Goal: Transaction & Acquisition: Purchase product/service

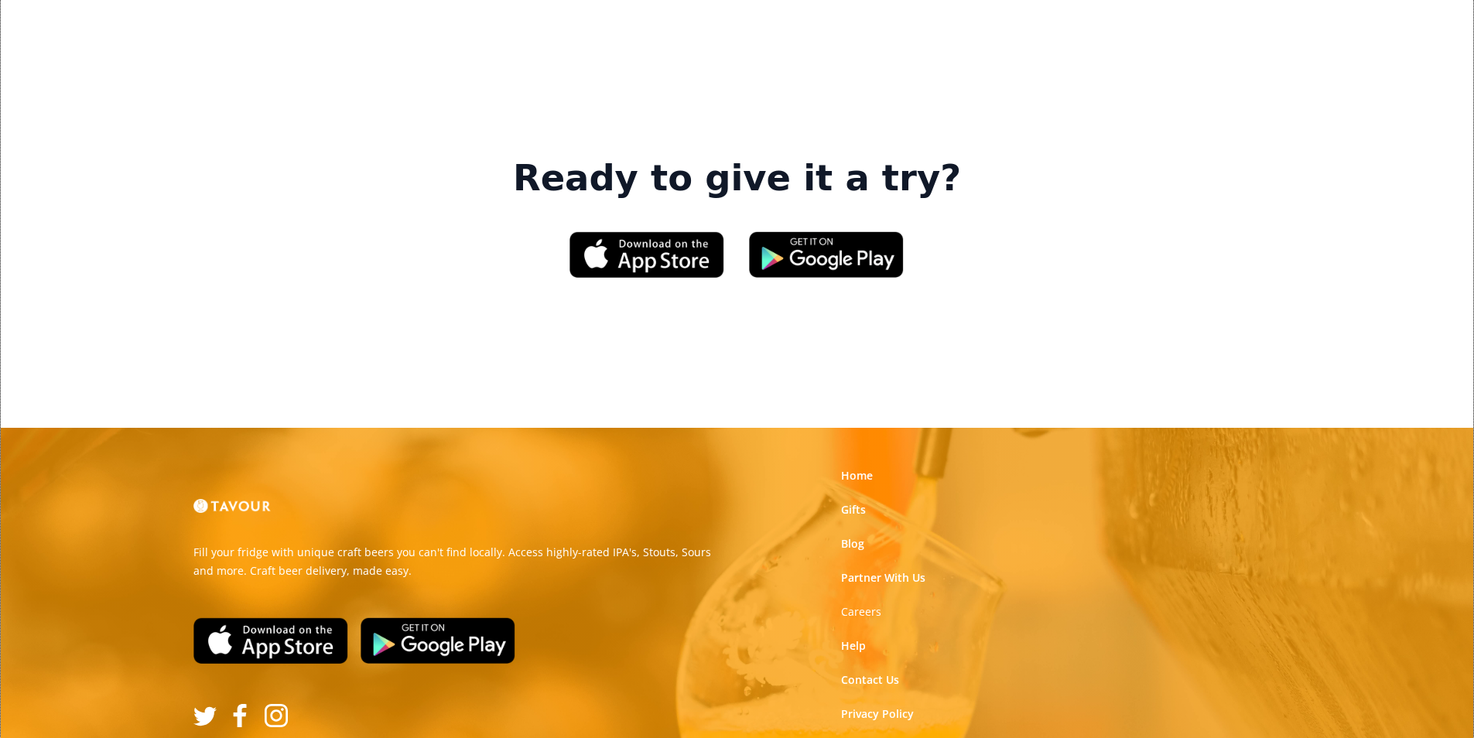
scroll to position [2342, 0]
click at [852, 501] on link "Gifts" at bounding box center [853, 508] width 25 height 15
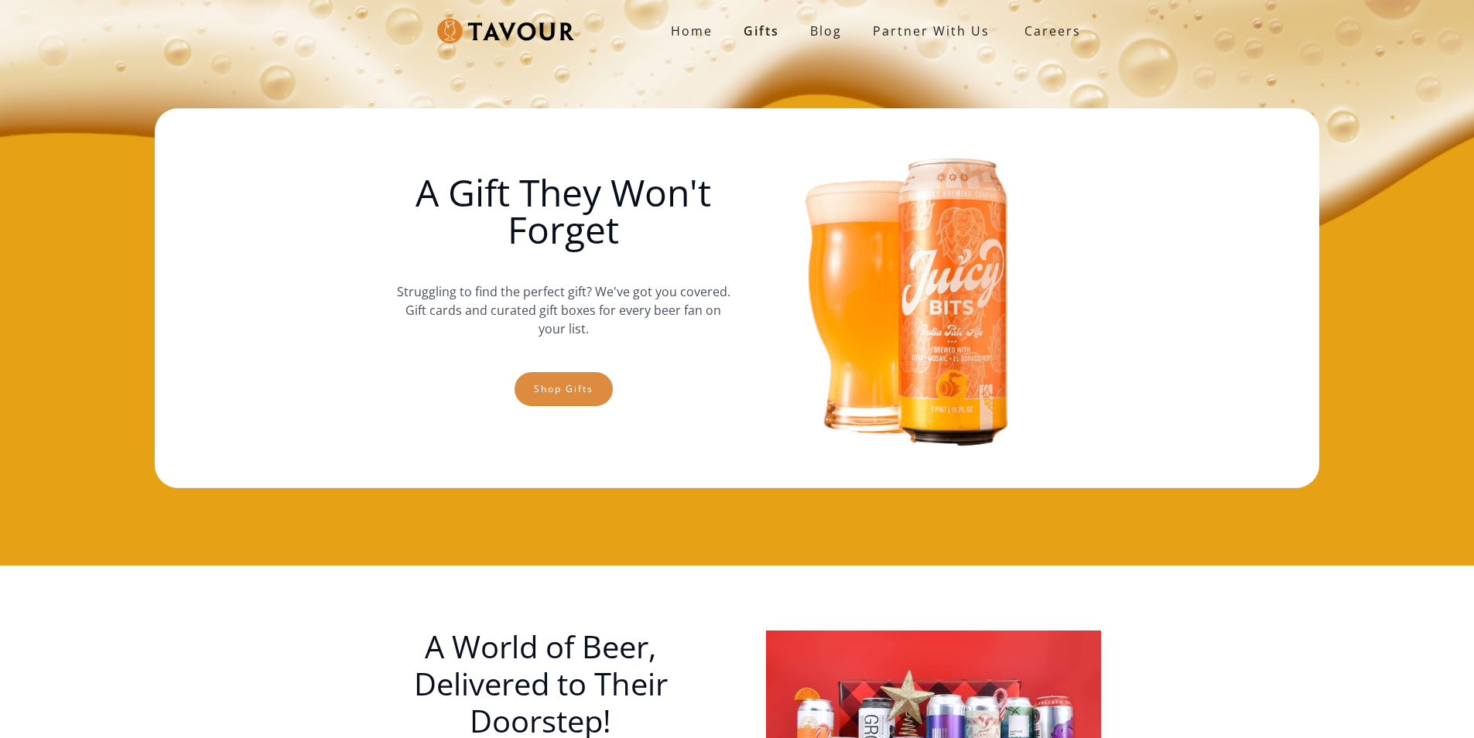
click at [545, 390] on link "Shop gifts" at bounding box center [564, 389] width 98 height 34
click at [566, 385] on link "Shop gifts" at bounding box center [564, 389] width 98 height 34
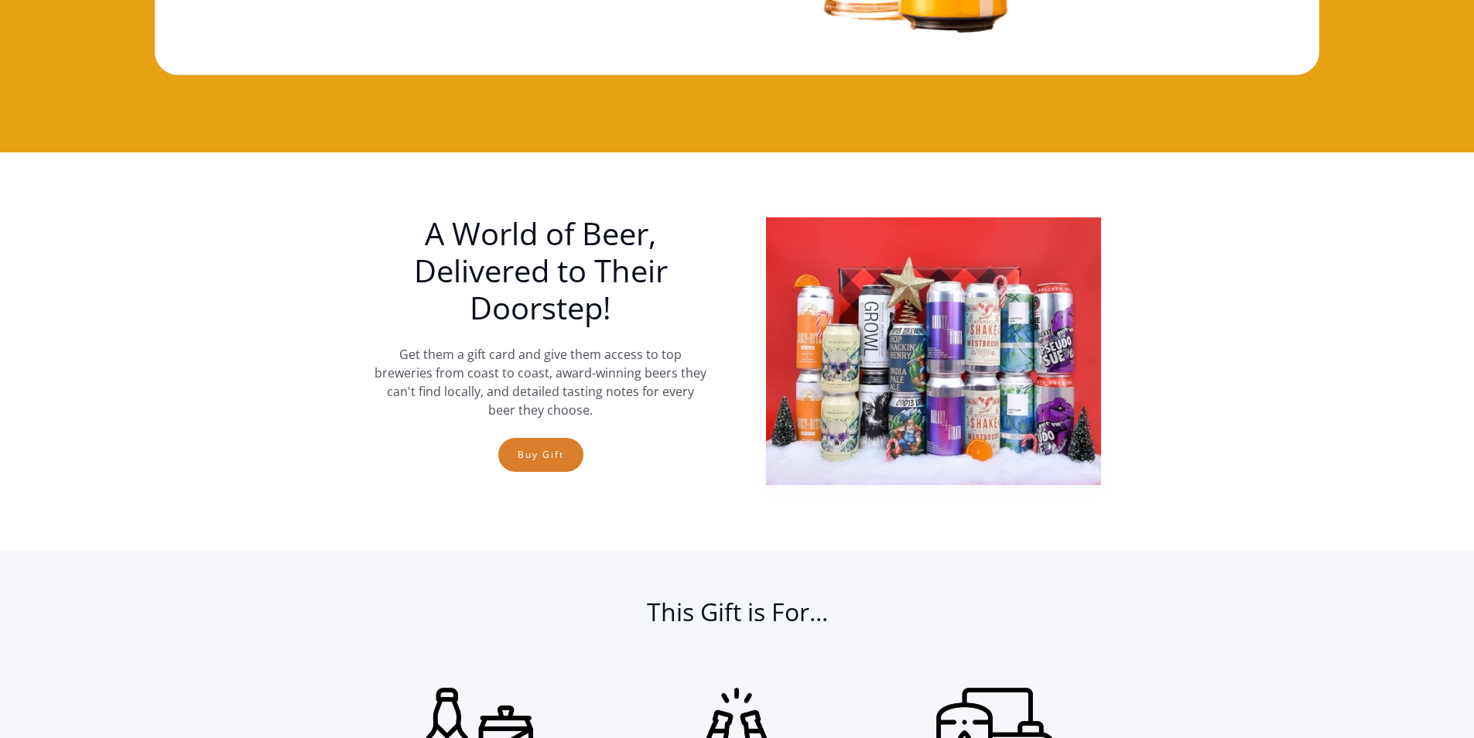
scroll to position [334, 0]
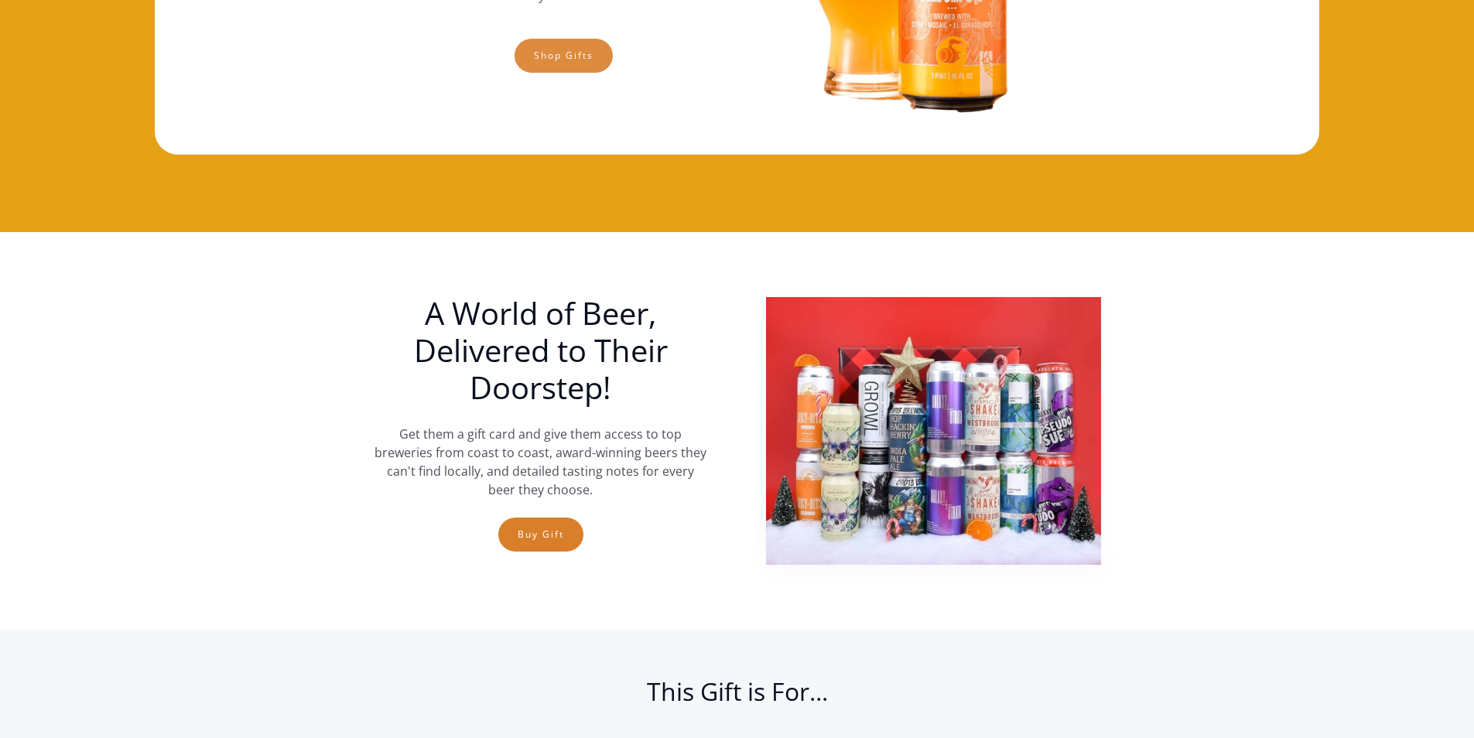
click at [574, 50] on link "Shop gifts" at bounding box center [564, 56] width 98 height 34
click at [606, 46] on link "Shop gifts" at bounding box center [564, 56] width 98 height 34
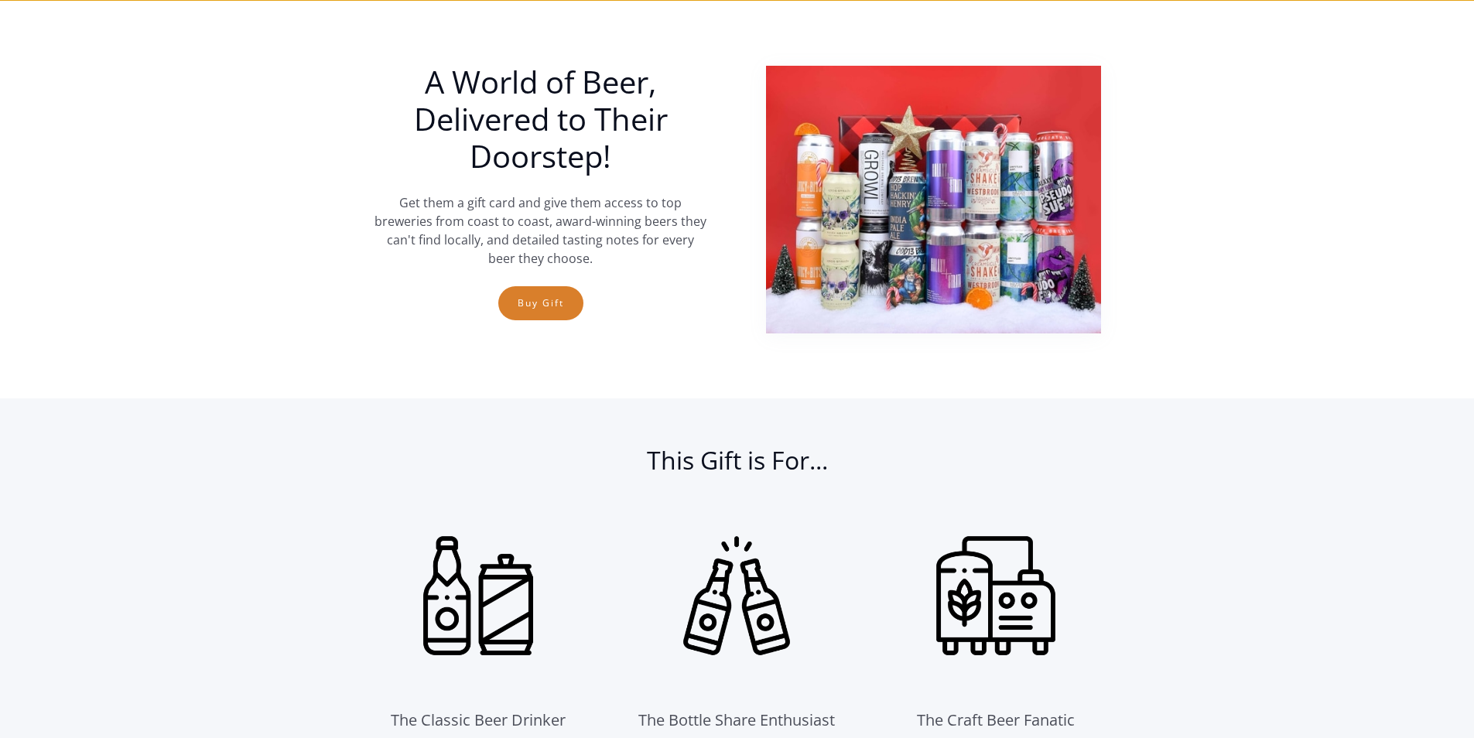
scroll to position [566, 0]
